Goal: Information Seeking & Learning: Learn about a topic

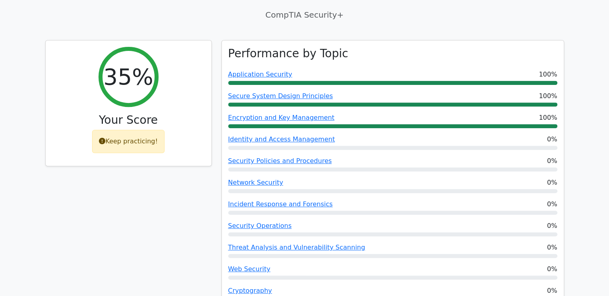
scroll to position [273, 0]
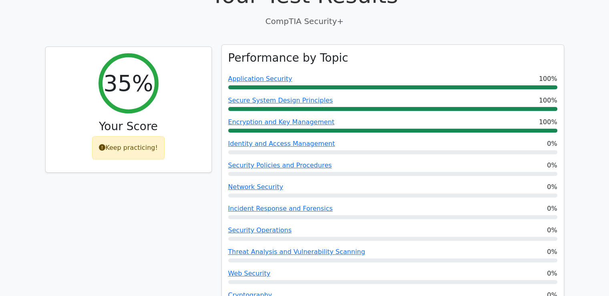
click at [266, 172] on div at bounding box center [392, 174] width 329 height 4
click at [270, 161] on link "Security Policies and Procedures" at bounding box center [280, 165] width 104 height 8
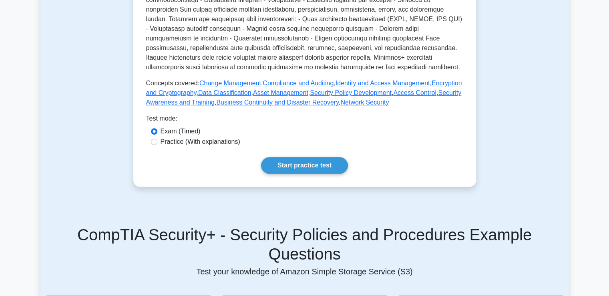
scroll to position [325, 0]
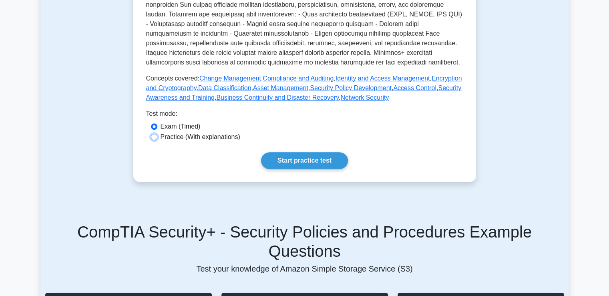
click at [153, 136] on input "Practice (With explanations)" at bounding box center [154, 137] width 6 height 6
radio input "true"
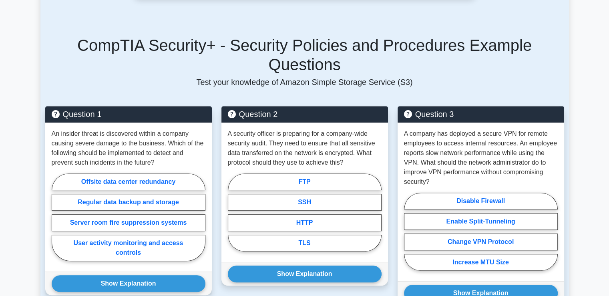
scroll to position [513, 0]
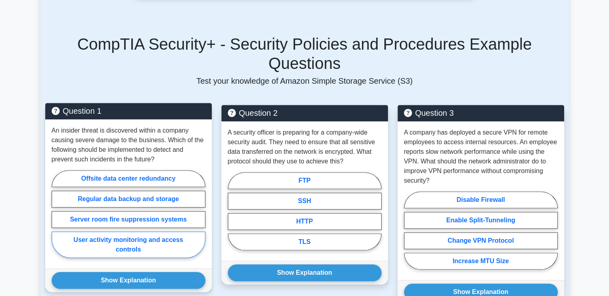
click at [128, 232] on label "User activity monitoring and access controls" at bounding box center [129, 245] width 154 height 26
click at [57, 219] on input "User activity monitoring and access controls" at bounding box center [54, 216] width 5 height 5
radio input "true"
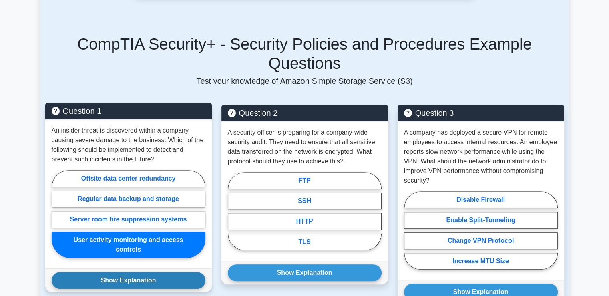
click at [139, 272] on button "Show Explanation" at bounding box center [129, 280] width 154 height 17
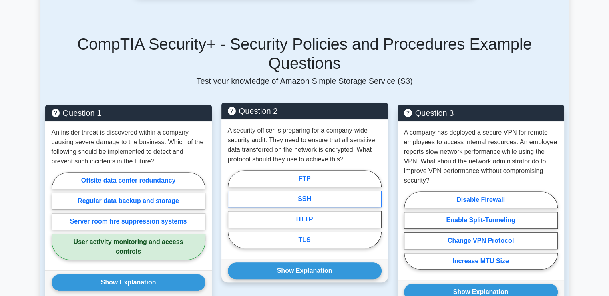
click at [321, 191] on label "SSH" at bounding box center [305, 199] width 154 height 17
click at [233, 209] on input "SSH" at bounding box center [230, 211] width 5 height 5
radio input "true"
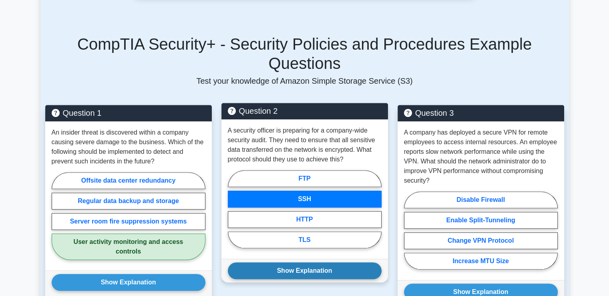
click at [335, 262] on button "Show Explanation" at bounding box center [305, 270] width 154 height 17
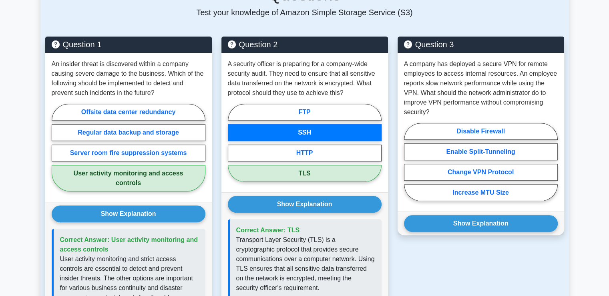
scroll to position [583, 0]
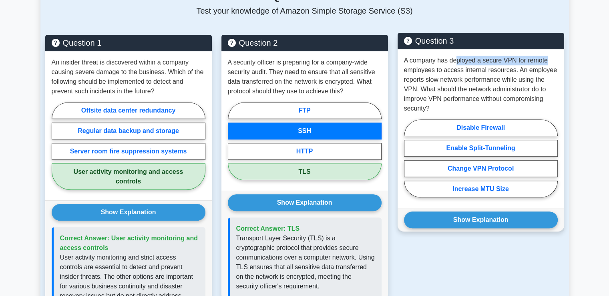
drag, startPoint x: 456, startPoint y: 44, endPoint x: 545, endPoint y: 44, distance: 88.5
click at [545, 56] on p "A company has deployed a secure VPN for remote employees to access internal res…" at bounding box center [481, 85] width 154 height 58
click at [433, 56] on p "A company has deployed a secure VPN for remote employees to access internal res…" at bounding box center [481, 85] width 154 height 58
drag, startPoint x: 403, startPoint y: 42, endPoint x: 504, endPoint y: 44, distance: 100.6
click at [504, 49] on div "A company has deployed a secure VPN for remote employees to access internal res…" at bounding box center [481, 128] width 167 height 159
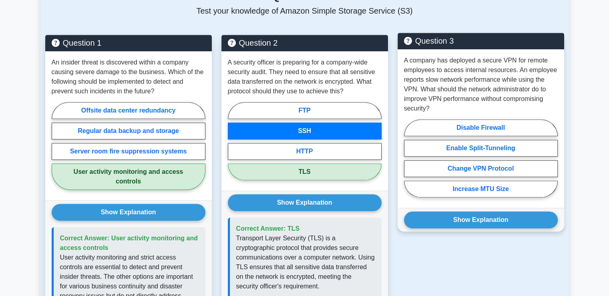
click at [522, 57] on p "A company has deployed a secure VPN for remote employees to access internal res…" at bounding box center [481, 85] width 154 height 58
click at [453, 181] on label "Increase MTU Size" at bounding box center [481, 189] width 154 height 17
click at [409, 163] on input "Increase MTU Size" at bounding box center [406, 160] width 5 height 5
radio input "true"
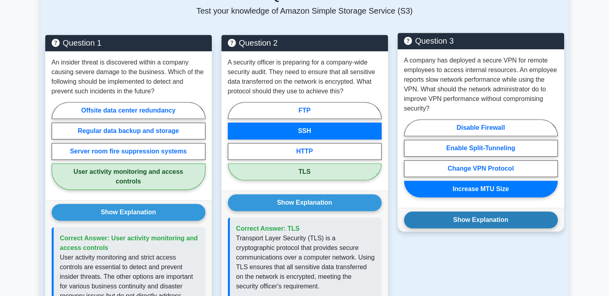
click at [464, 212] on button "Show Explanation" at bounding box center [481, 220] width 154 height 17
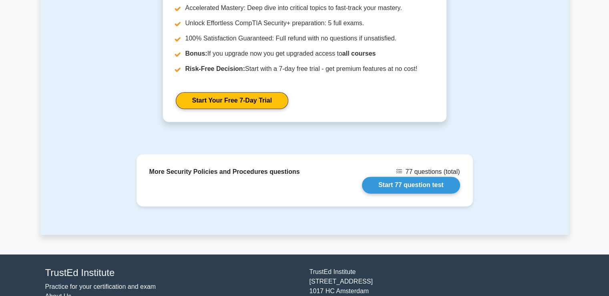
scroll to position [974, 0]
